Goal: Information Seeking & Learning: Learn about a topic

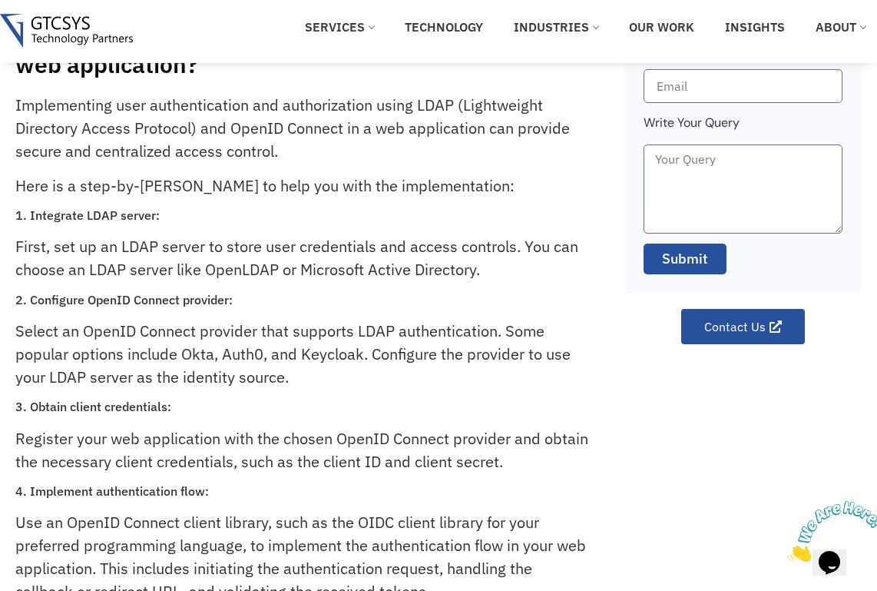
scroll to position [80, 0]
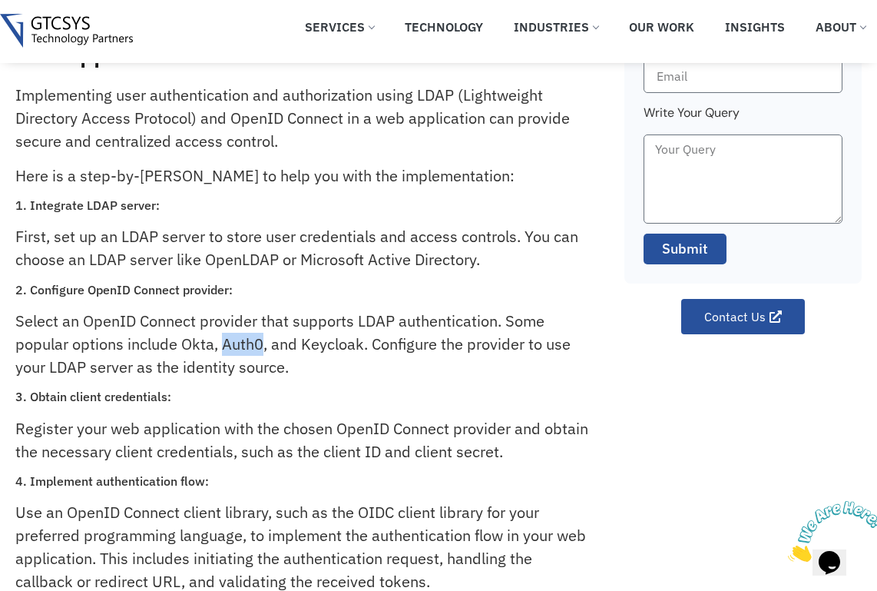
drag, startPoint x: 223, startPoint y: 344, endPoint x: 265, endPoint y: 348, distance: 42.4
click at [265, 348] on p "Select an OpenID Connect provider that supports LDAP authentication. Some popul…" at bounding box center [302, 343] width 574 height 69
copy p "Auth0"
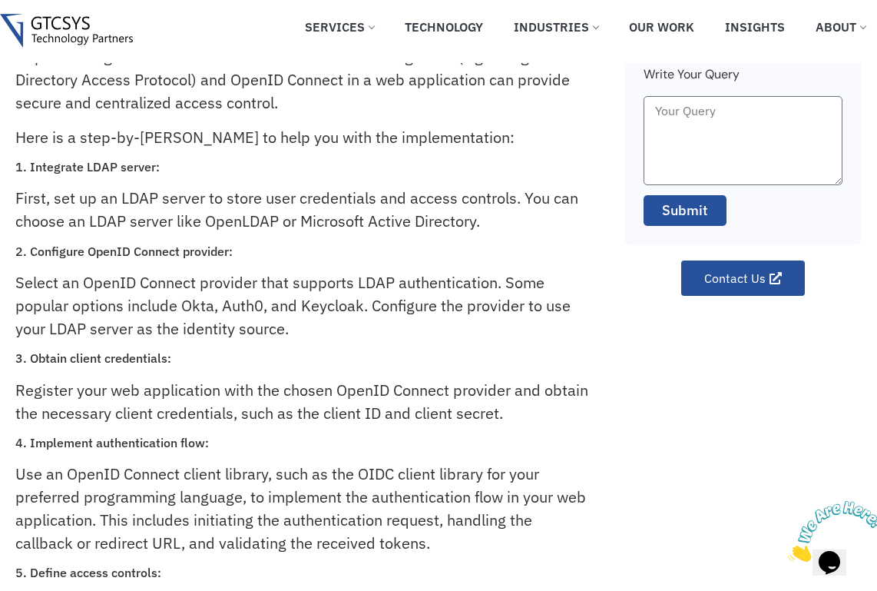
scroll to position [103, 0]
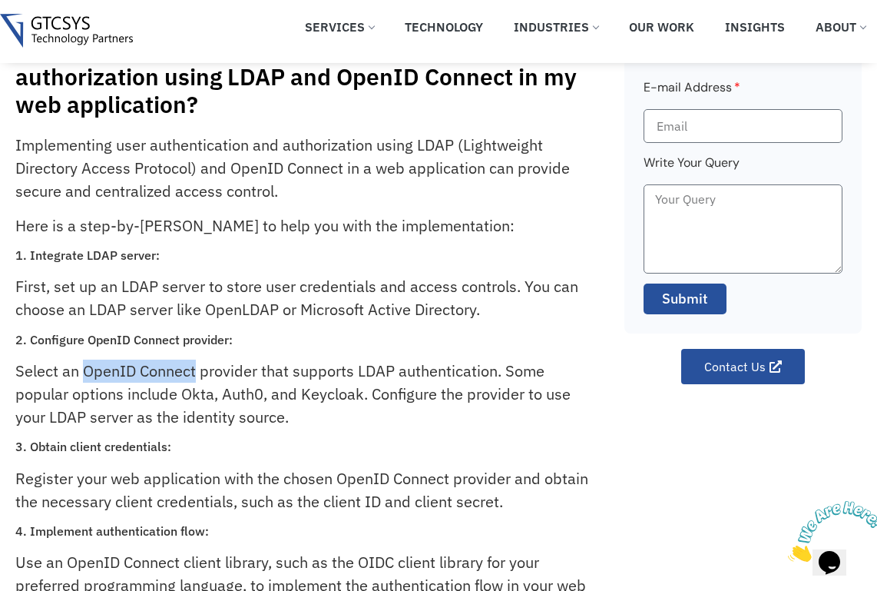
drag, startPoint x: 84, startPoint y: 371, endPoint x: 197, endPoint y: 370, distance: 112.9
click at [197, 370] on p "Select an OpenID Connect provider that supports LDAP authentication. Some popul…" at bounding box center [302, 393] width 574 height 69
copy p "OpenID Connect"
